Goal: Task Accomplishment & Management: Manage account settings

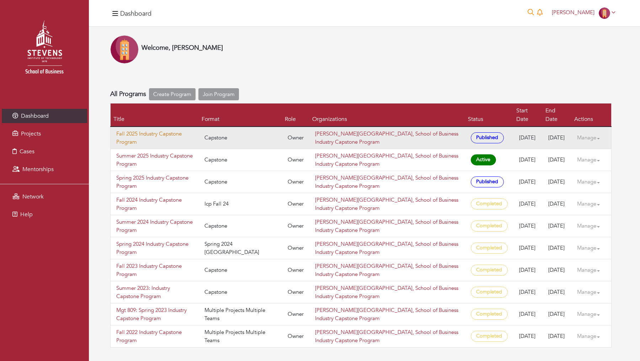
click at [148, 130] on link "Fall 2025 Industry Capstone Program" at bounding box center [154, 138] width 77 height 16
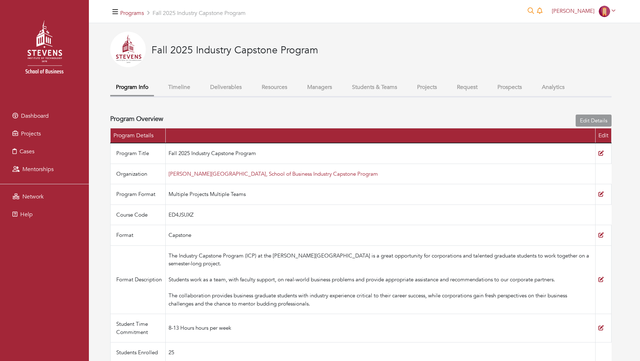
click at [417, 88] on button "Projects" at bounding box center [426, 87] width 31 height 15
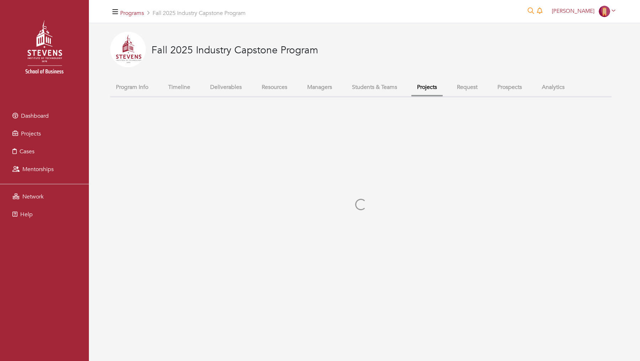
click at [390, 87] on button "Students & Teams" at bounding box center [374, 87] width 57 height 15
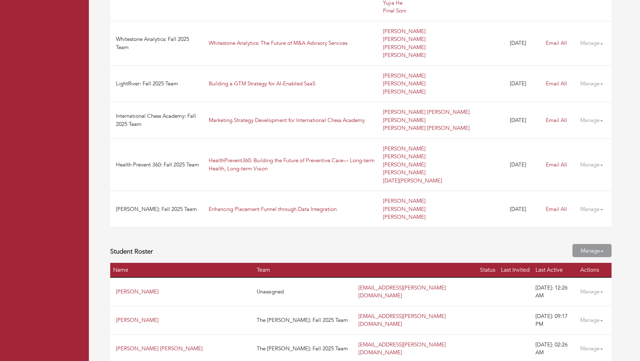
scroll to position [1499, 0]
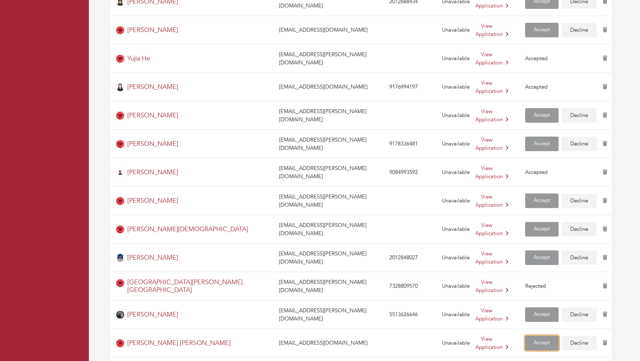
click at [526, 336] on link "Accept" at bounding box center [541, 343] width 33 height 15
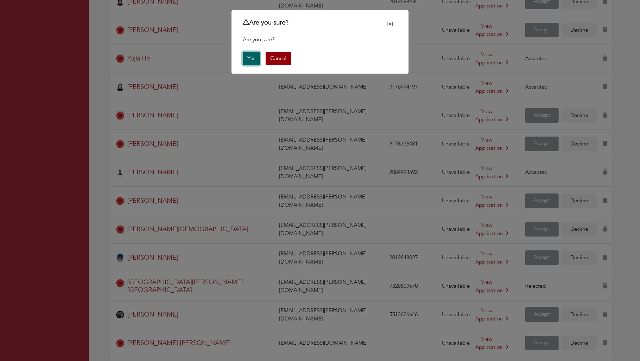
click at [254, 58] on button "Yes" at bounding box center [251, 58] width 17 height 13
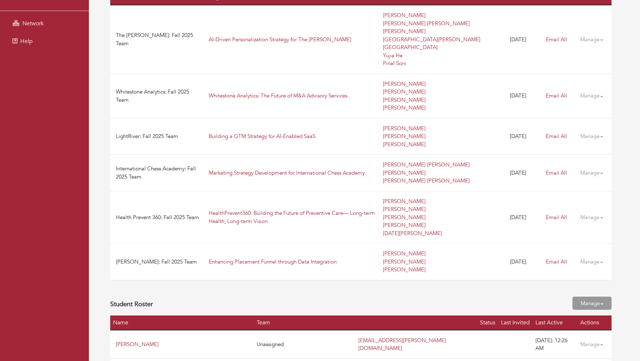
scroll to position [221, 0]
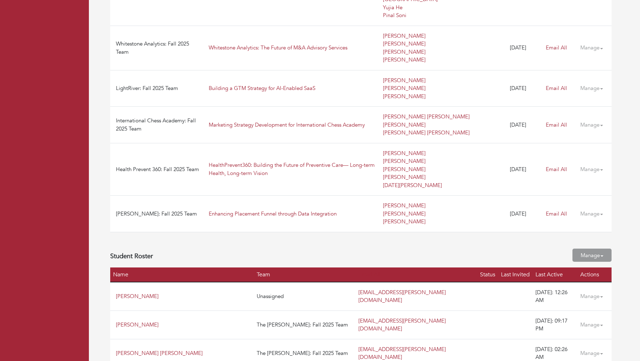
click at [591, 81] on link "Manage" at bounding box center [594, 88] width 28 height 14
click at [596, 96] on link "Manage Team" at bounding box center [600, 98] width 39 height 7
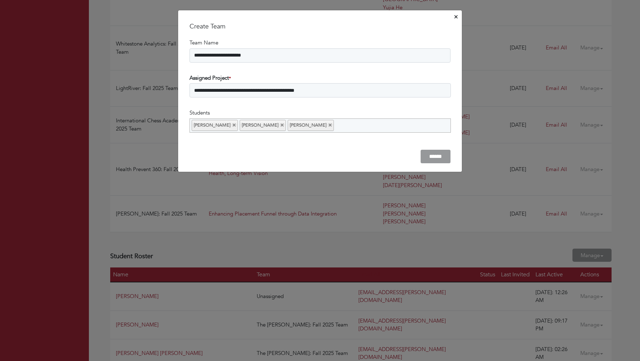
click at [387, 126] on ul "[PERSON_NAME] [PERSON_NAME] [PERSON_NAME]" at bounding box center [320, 125] width 261 height 14
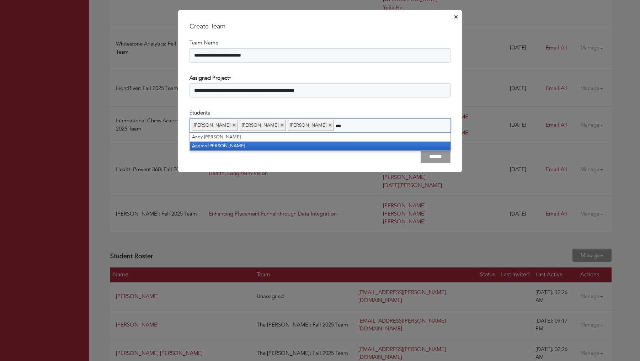
type input "***"
click at [345, 145] on li "And rea [PERSON_NAME]" at bounding box center [320, 146] width 261 height 9
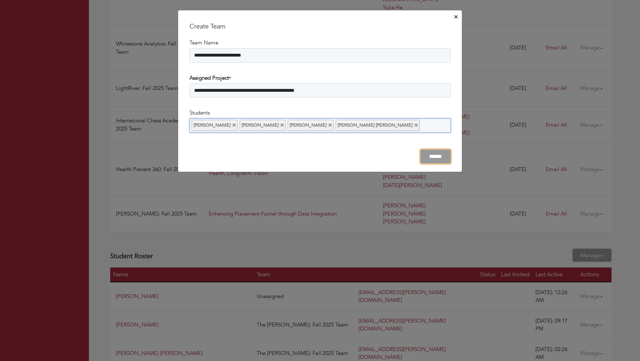
click at [443, 150] on input "******" at bounding box center [436, 157] width 30 height 14
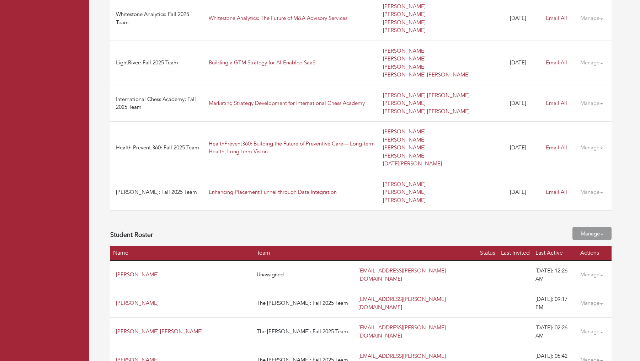
scroll to position [1333, 0]
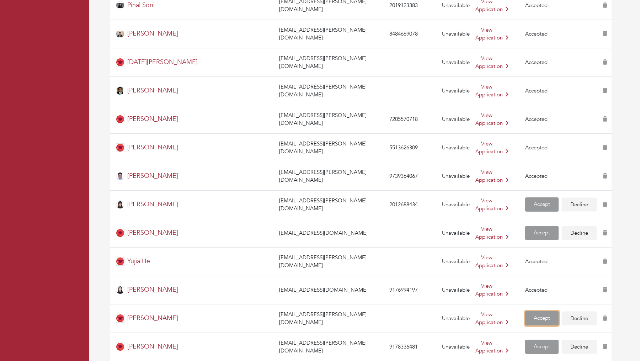
click at [525, 311] on link "Accept" at bounding box center [541, 318] width 33 height 15
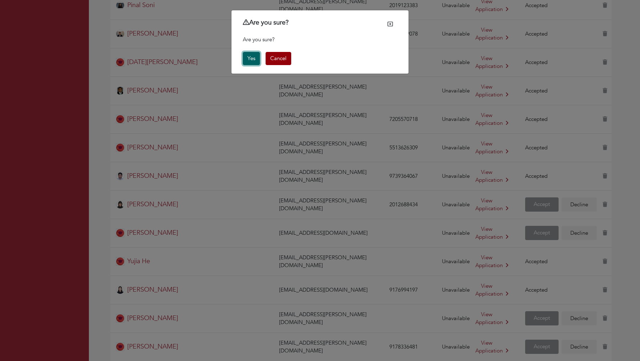
click at [250, 55] on button "Yes" at bounding box center [251, 58] width 17 height 13
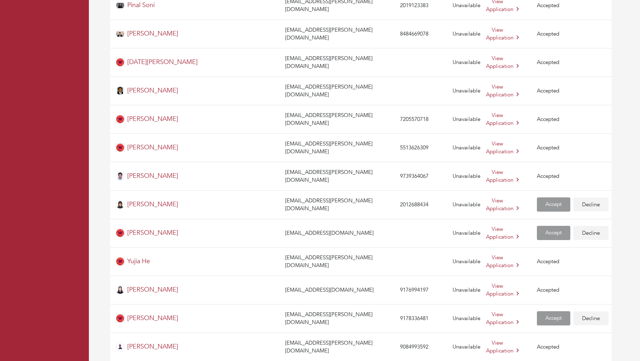
scroll to position [1522, 0]
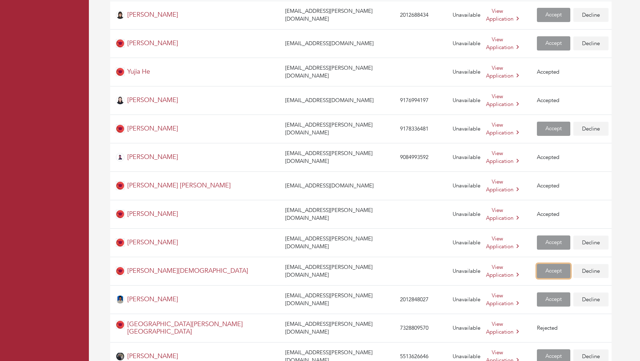
click at [537, 264] on link "Accept" at bounding box center [553, 271] width 33 height 15
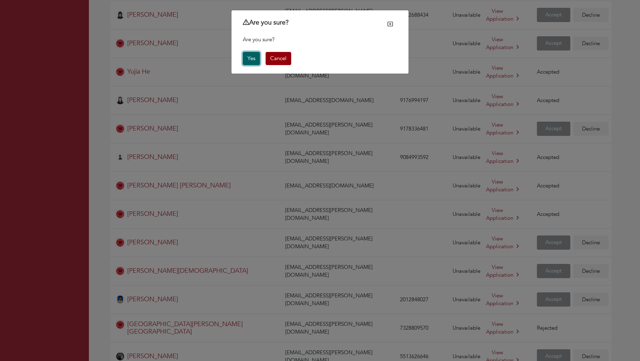
click at [246, 57] on button "Yes" at bounding box center [251, 58] width 17 height 13
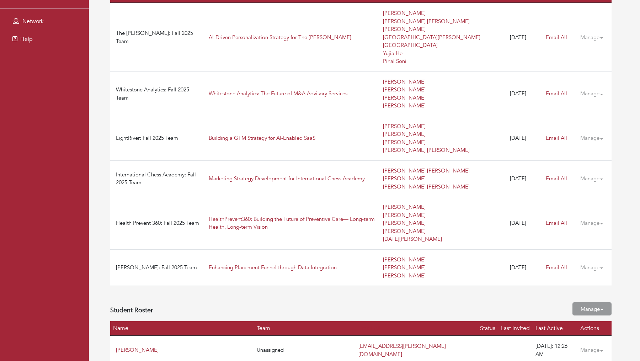
scroll to position [170, 0]
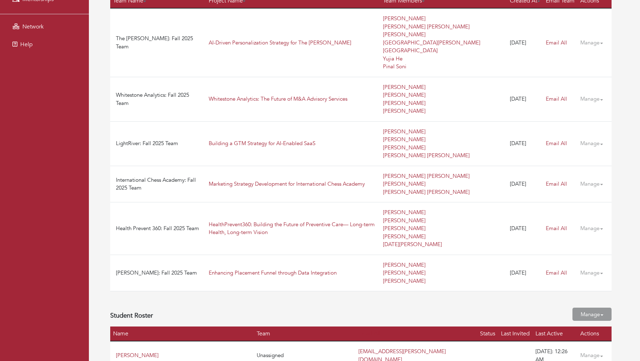
click at [587, 177] on link "Manage" at bounding box center [594, 184] width 28 height 14
click at [590, 190] on link "Manage Team" at bounding box center [600, 193] width 39 height 7
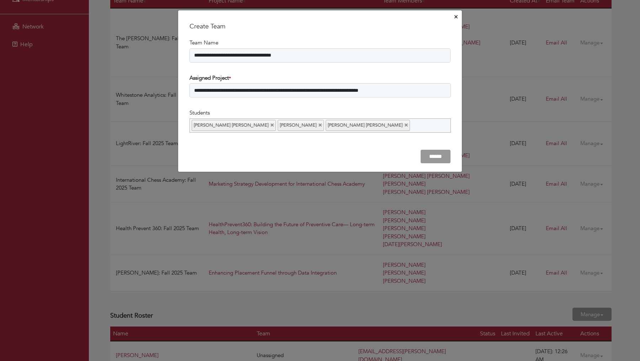
click at [378, 126] on ul "Ruthwik Reddy Mallipeddi Sri Ganesh Racha Venkata Sai KATTA" at bounding box center [320, 125] width 261 height 14
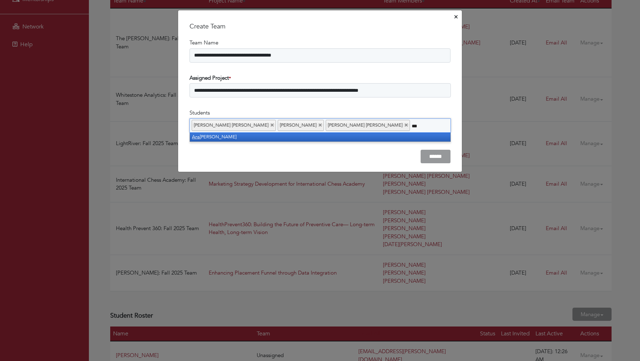
type input "***"
click at [239, 139] on li "Ans hkumar Tejani" at bounding box center [320, 137] width 261 height 9
type input "*****"
click at [226, 133] on li "Anush Jain" at bounding box center [320, 137] width 261 height 9
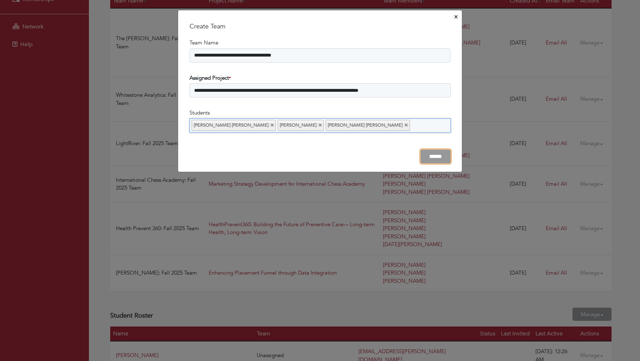
click at [434, 156] on input "******" at bounding box center [436, 157] width 30 height 14
